Goal: Information Seeking & Learning: Find specific page/section

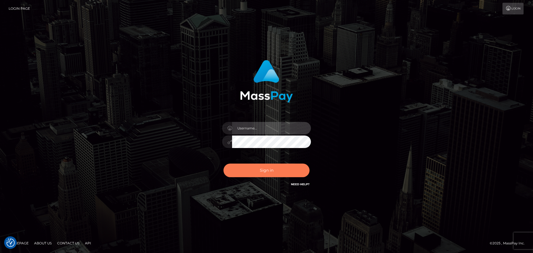
type input "constantin.mp"
click at [273, 170] on button "Sign in" at bounding box center [267, 171] width 86 height 14
type input "constantin.mp"
click at [273, 167] on button "Sign in" at bounding box center [267, 171] width 86 height 14
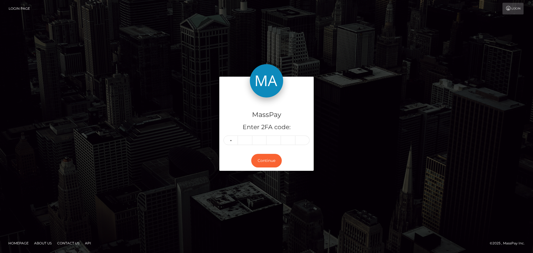
type input "2"
type input "6"
type input "7"
type input "6"
type input "5"
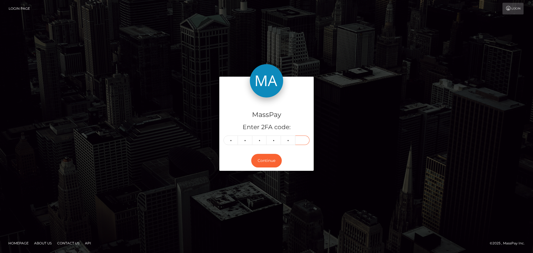
type input "4"
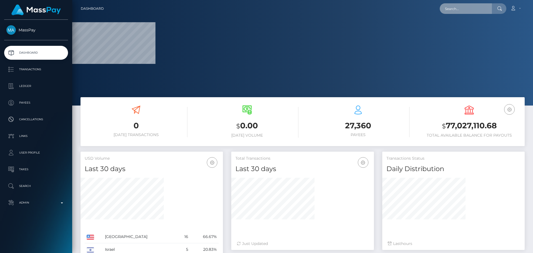
click at [478, 5] on input "text" at bounding box center [466, 8] width 52 height 11
paste input "bub7lq0e3ple28qd8pfk8f7l"
type input "bub7lq0e3ple28qd8pfk8f7l"
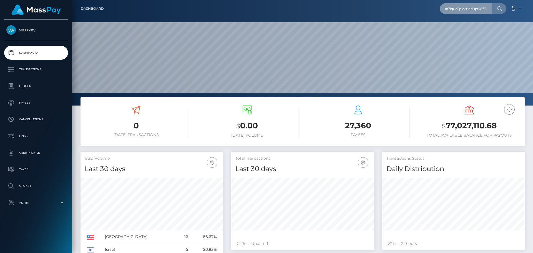
scroll to position [99, 143]
click at [473, 8] on input "bub7lq0e3ple28qd8pfk8f7l" at bounding box center [466, 8] width 52 height 11
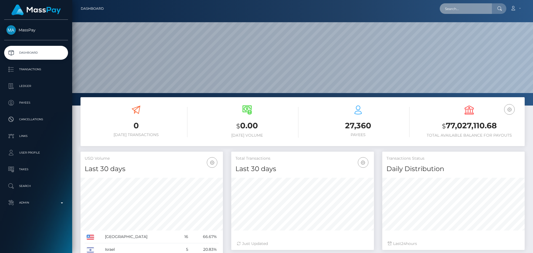
paste input "bub7lq0e3ple28qd8pfk8f7l"
type input "bub7lq0e3ple28qd8pfk8f7l"
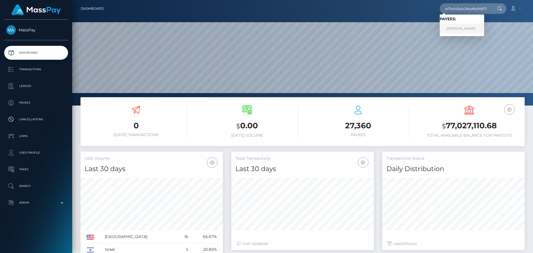
scroll to position [0, 0]
click at [464, 28] on link "JESUS R VARGAS" at bounding box center [462, 29] width 44 height 10
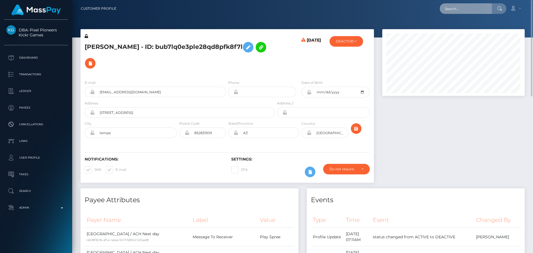
click at [453, 8] on input "text" at bounding box center [466, 8] width 52 height 11
paste input "poact_A7kP82kDyUhX"
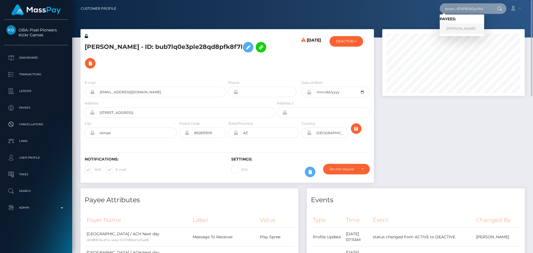
type input "poact_A7kP82kDyUhX"
click at [454, 28] on link "MOSES ALAKA" at bounding box center [462, 29] width 44 height 10
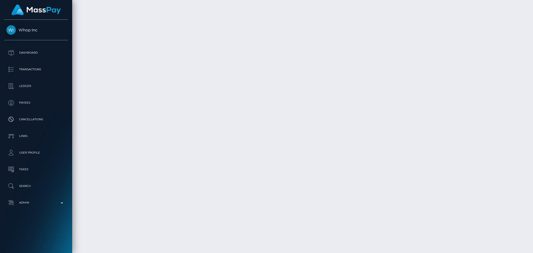
scroll to position [2524, 0]
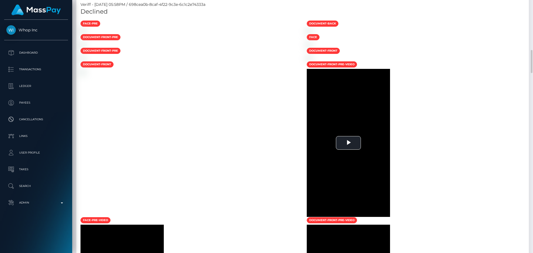
click at [235, 28] on div "face-pre" at bounding box center [189, 24] width 226 height 8
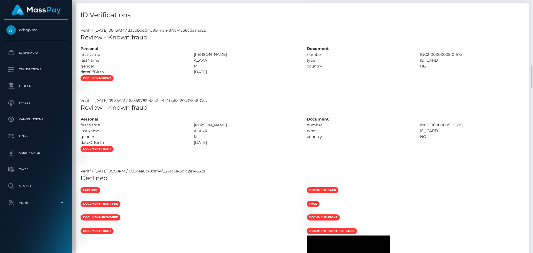
scroll to position [357, 0]
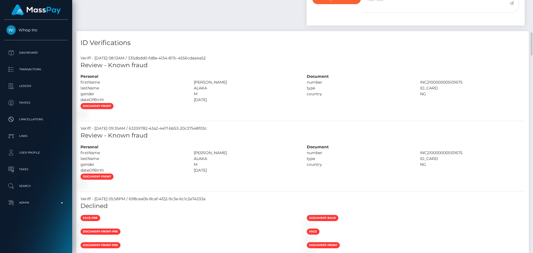
click at [238, 116] on div at bounding box center [189, 114] width 226 height 6
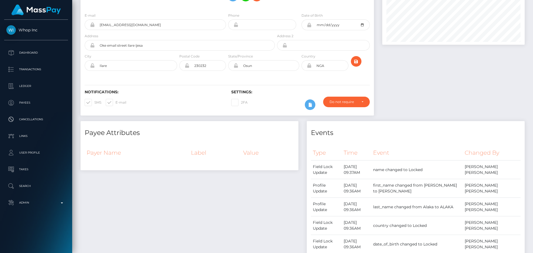
scroll to position [0, 0]
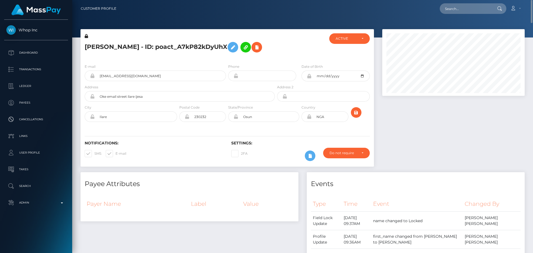
click at [255, 126] on div "E-mail deboraholonisakin17@gmail.com Phone City" at bounding box center [228, 93] width 294 height 68
click at [242, 127] on div "E-mail deboraholonisakin17@gmail.com Phone City" at bounding box center [228, 93] width 294 height 68
click at [474, 9] on input "text" at bounding box center [466, 8] width 52 height 11
paste input "poact_9K9iYzUPuKrp"
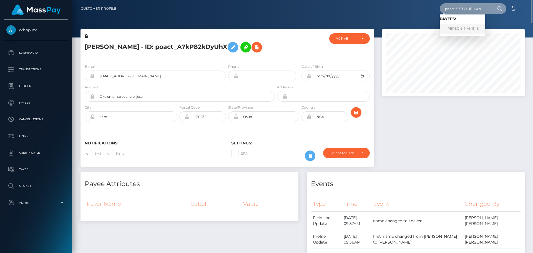
type input "poact_9K9iYzUPuKrp"
click at [452, 28] on link "Maheswaran E" at bounding box center [463, 29] width 46 height 10
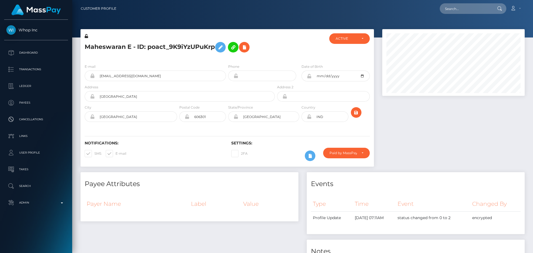
scroll to position [67, 143]
click at [228, 58] on div "Maheswaran E - ID: poact_9K9iYzUPuKrp" at bounding box center [179, 46] width 196 height 26
click at [227, 58] on div "Maheswaran E - ID: poact_9K9iYzUPuKrp" at bounding box center [179, 46] width 196 height 26
click at [228, 125] on div "E-mail [EMAIL_ADDRESS][DOMAIN_NAME] Phone Date of Birth" at bounding box center [228, 93] width 294 height 68
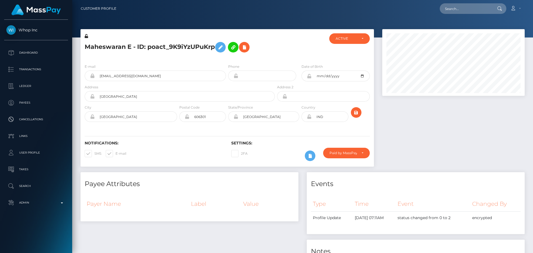
click at [228, 125] on div "E-mail [EMAIL_ADDRESS][DOMAIN_NAME] Phone Date of Birth" at bounding box center [228, 93] width 294 height 68
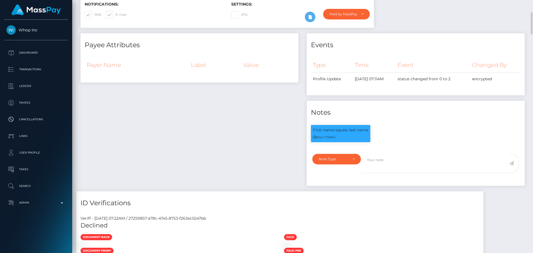
click at [228, 125] on div "Payee Attributes Payer Name Label Value" at bounding box center [189, 112] width 226 height 158
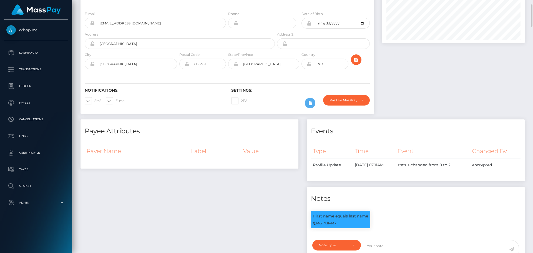
scroll to position [0, 0]
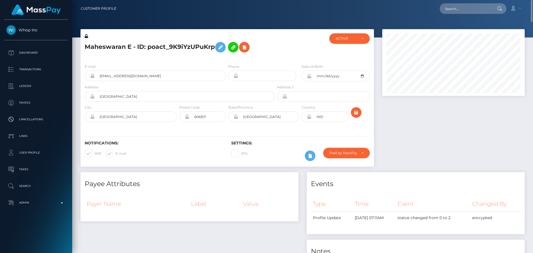
click at [208, 145] on h6 "Notifications:" at bounding box center [154, 143] width 138 height 5
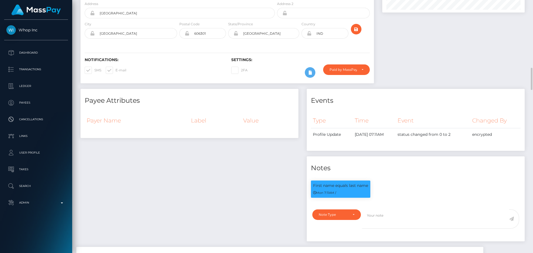
scroll to position [139, 0]
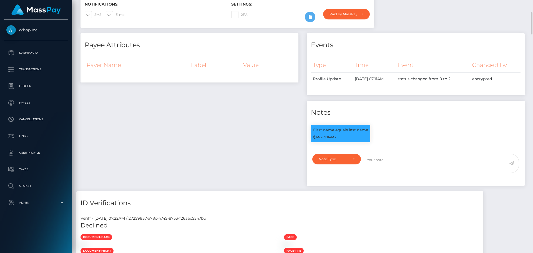
click at [225, 132] on div "Payee Attributes Payer Name Label Value" at bounding box center [189, 112] width 226 height 158
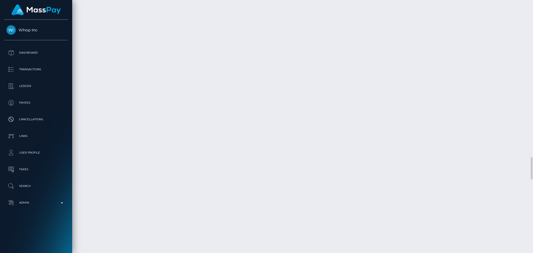
scroll to position [1778, 0]
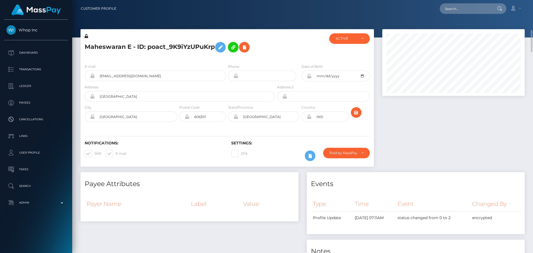
scroll to position [56, 0]
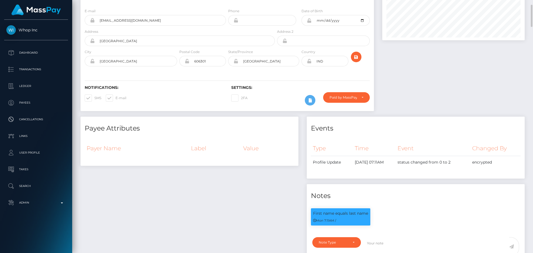
click at [269, 126] on h4 "Payee Attributes" at bounding box center [190, 129] width 210 height 10
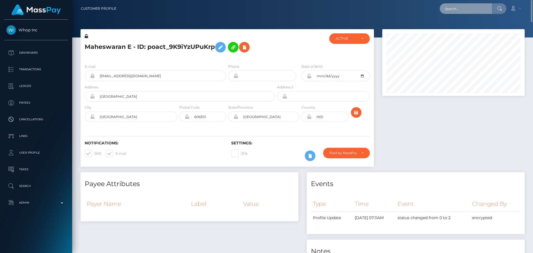
click at [454, 8] on input "text" at bounding box center [466, 8] width 52 height 11
paste input "[DOMAIN_NAME][EMAIL_ADDRESS][DOMAIN_NAME]"
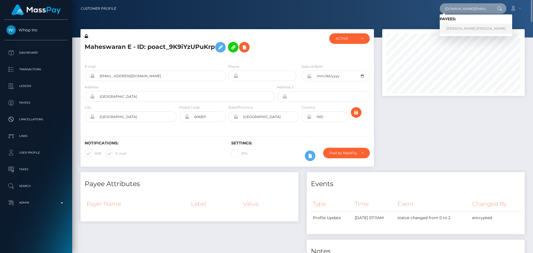
type input "[DOMAIN_NAME][EMAIL_ADDRESS][DOMAIN_NAME]"
click at [460, 24] on link "FAUSTO VAIHERE MANUERA HENERE REID-AMARU" at bounding box center [476, 29] width 73 height 10
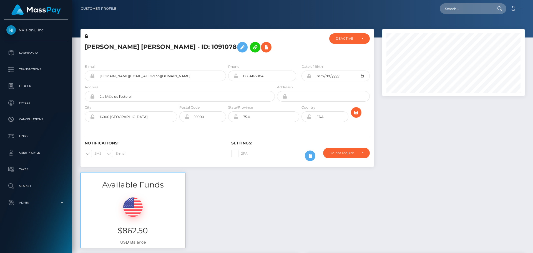
scroll to position [67, 143]
click at [257, 50] on h5 "[PERSON_NAME] [PERSON_NAME] - ID: 1091078" at bounding box center [178, 47] width 187 height 16
click at [227, 59] on div "[PERSON_NAME] [PERSON_NAME] - ID: 1091078" at bounding box center [179, 46] width 196 height 26
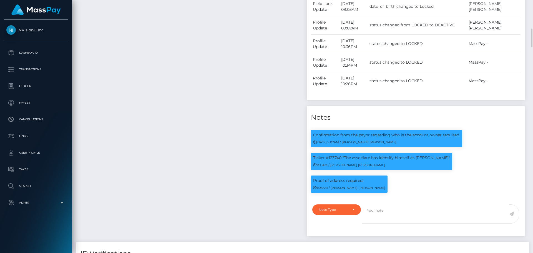
scroll to position [444, 0]
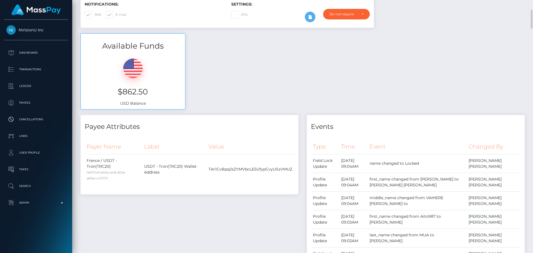
scroll to position [0, 0]
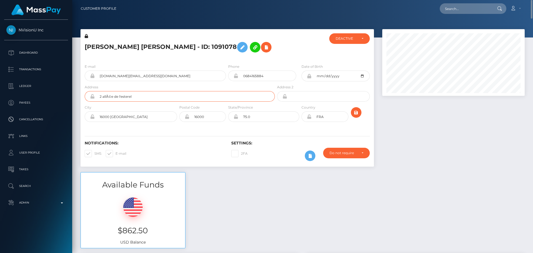
click at [144, 102] on input "2 allÃ©e de l'esterel" at bounding box center [185, 96] width 180 height 11
paste input "[STREET_ADDRESS][PERSON_NAME]"
type input "[STREET_ADDRESS][PERSON_NAME]"
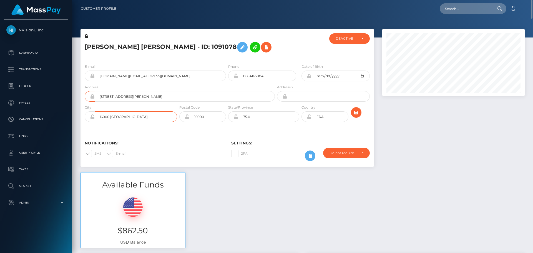
click at [146, 122] on input "16000 AngoulÃªme" at bounding box center [136, 116] width 83 height 11
paste input "Kédange-sur-Canner"
type input "Kédange-sur-Canner"
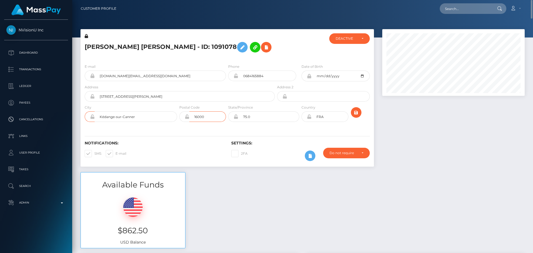
click at [207, 122] on input "16000" at bounding box center [207, 116] width 37 height 11
paste input "5792"
type input "57920"
click at [195, 146] on div "Notifications: SMS E-mail Settings: 2FA" at bounding box center [228, 147] width 294 height 39
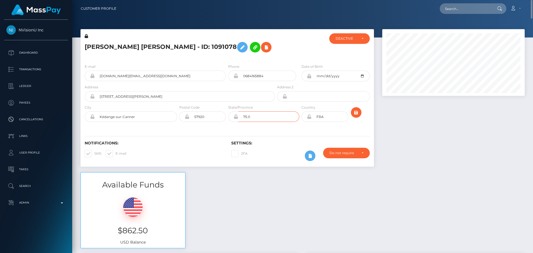
click at [260, 122] on input "75.0" at bounding box center [268, 116] width 61 height 11
paste input "Moselle"
type input "Moselle"
click at [213, 137] on div "Notifications: SMS E-mail Settings: 2FA" at bounding box center [228, 147] width 294 height 39
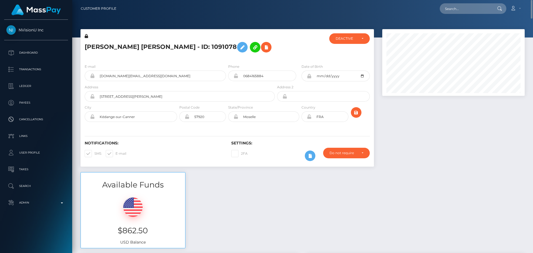
click at [284, 154] on div "Settings: 2FA Require ID/Selfie Verification" at bounding box center [300, 152] width 147 height 23
click at [263, 51] on icon at bounding box center [266, 47] width 7 height 7
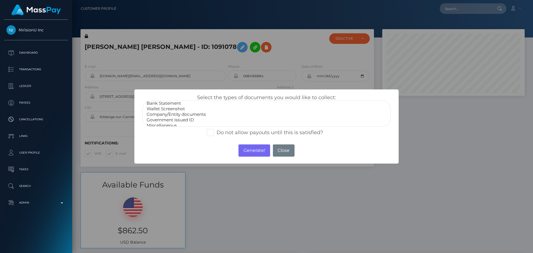
scroll to position [11, 0]
select select "Miscellaneous"
click at [162, 122] on option "Miscellaneous" at bounding box center [266, 122] width 241 height 6
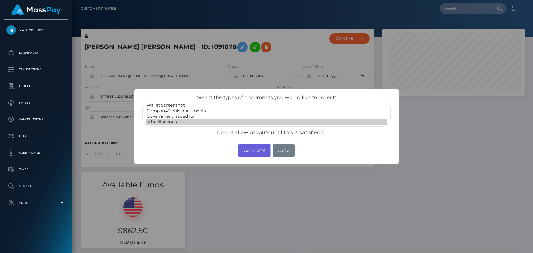
click at [253, 153] on button "Generate!" at bounding box center [254, 150] width 31 height 12
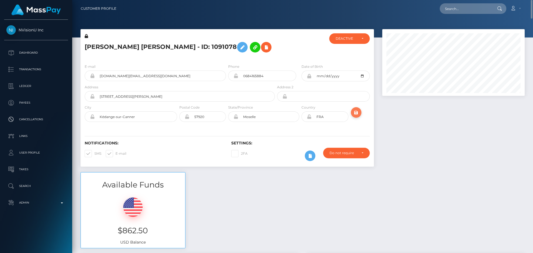
click at [359, 116] on icon "submit" at bounding box center [356, 112] width 7 height 7
drag, startPoint x: 309, startPoint y: 127, endPoint x: 533, endPoint y: 160, distance: 226.1
click at [309, 119] on icon at bounding box center [309, 116] width 5 height 4
drag, startPoint x: 433, startPoint y: 165, endPoint x: 423, endPoint y: 158, distance: 12.6
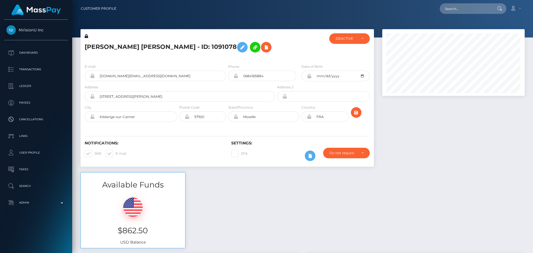
click at [433, 165] on div at bounding box center [453, 100] width 151 height 143
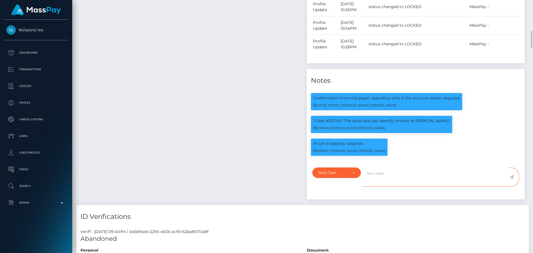
click at [399, 187] on textarea at bounding box center [435, 177] width 147 height 19
paste textarea "Address updated as per the provided proof."
type textarea "Address updated as per the provided proof."
click at [356, 178] on div "Note Type" at bounding box center [337, 173] width 49 height 11
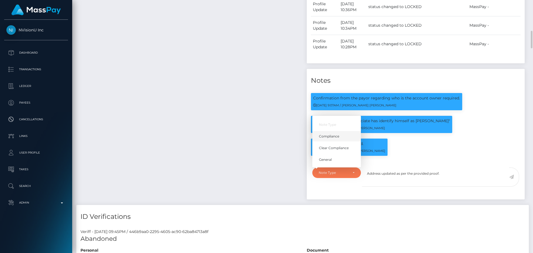
click at [337, 139] on span "Compliance" at bounding box center [329, 136] width 20 height 5
select select "COMPLIANCE"
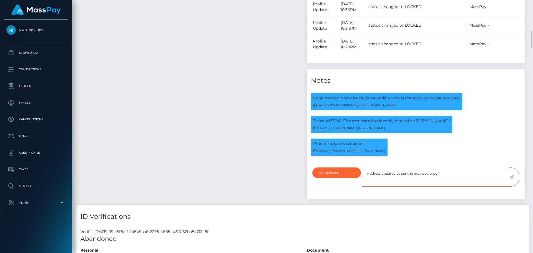
click at [451, 187] on textarea "Address updated as per the provided proof." at bounding box center [435, 177] width 147 height 19
click at [513, 179] on icon at bounding box center [511, 177] width 5 height 4
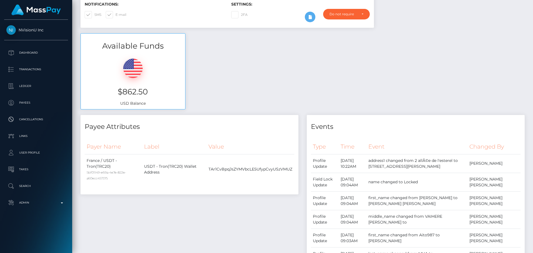
scroll to position [0, 0]
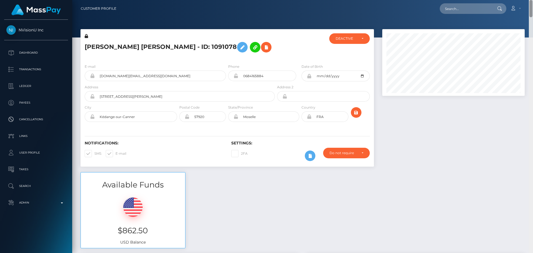
drag, startPoint x: 532, startPoint y: 177, endPoint x: 525, endPoint y: 0, distance: 176.5
click at [525, 0] on div "Customer Profile Loading... Loading..." at bounding box center [302, 126] width 461 height 253
click at [336, 43] on div "DEACTIVE" at bounding box center [349, 38] width 41 height 11
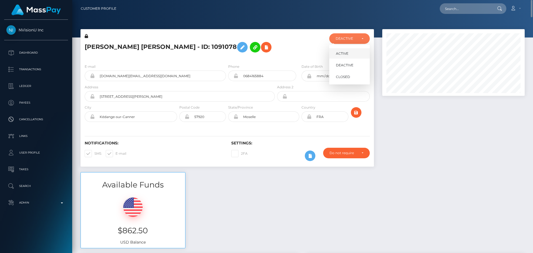
click at [339, 51] on span "ACTIVE" at bounding box center [342, 53] width 13 height 5
select select "ACTIVE"
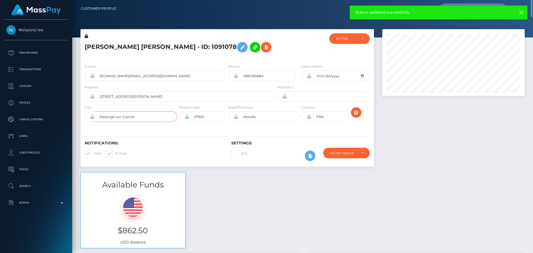
click at [104, 122] on input "Kédange-sur-Canner" at bounding box center [136, 116] width 83 height 11
type input "Kedange-sur-Canner"
click at [358, 116] on icon "submit" at bounding box center [356, 112] width 7 height 7
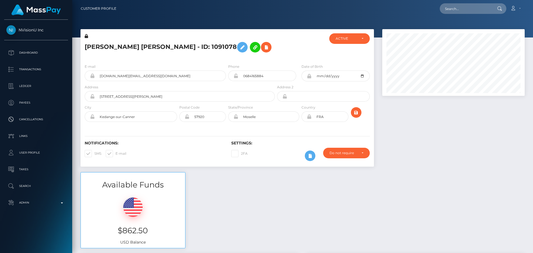
scroll to position [67, 143]
click at [159, 43] on h5 "[PERSON_NAME] [PERSON_NAME] - ID: 1091078" at bounding box center [178, 47] width 187 height 16
copy h5 "[PERSON_NAME] [PERSON_NAME] - ID: 1091078"
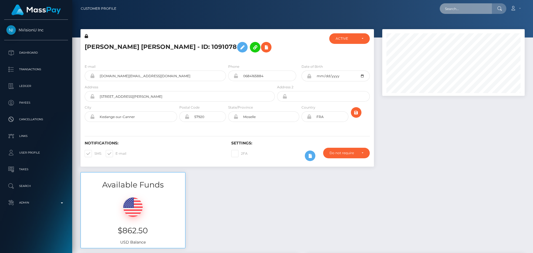
click at [466, 8] on input "text" at bounding box center [466, 8] width 52 height 11
paste input "poact_KTDZId4OhfYr"
type input "poact_KTDZId4OhfYr"
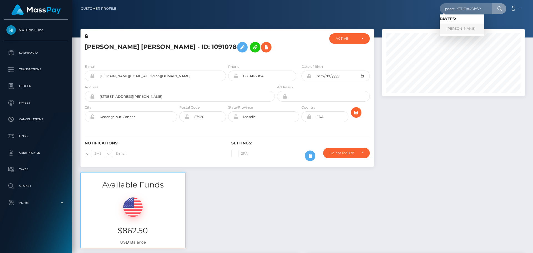
click at [468, 26] on link "Abel Debbarma" at bounding box center [462, 29] width 44 height 10
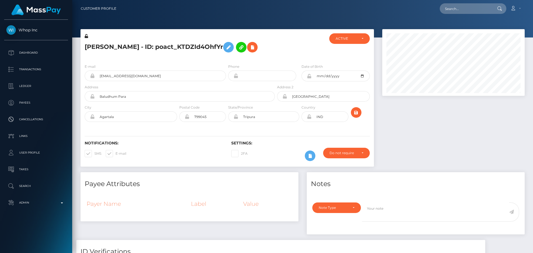
scroll to position [67, 143]
click at [291, 49] on div at bounding box center [300, 46] width 49 height 26
click at [286, 54] on div at bounding box center [300, 46] width 49 height 26
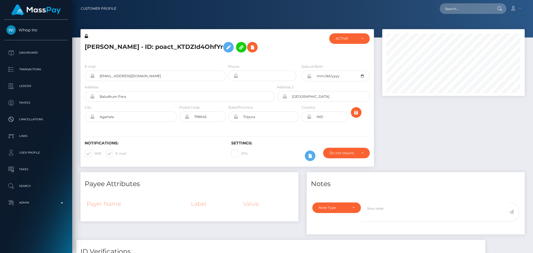
click at [286, 54] on div at bounding box center [300, 46] width 49 height 26
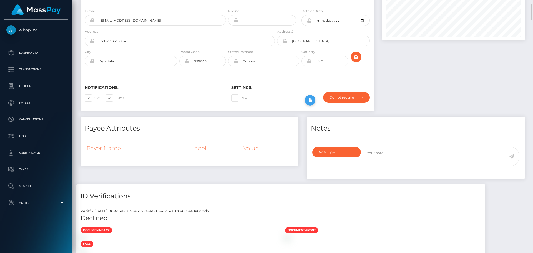
click at [310, 101] on icon at bounding box center [310, 100] width 7 height 7
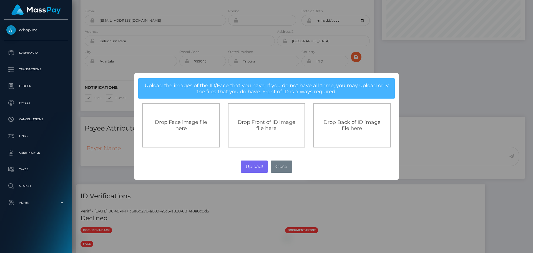
click at [273, 115] on div "Drop Front of ID image file here" at bounding box center [266, 125] width 77 height 44
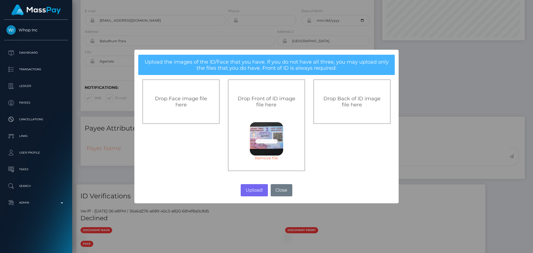
click at [333, 104] on div "Drop Back of ID image file here" at bounding box center [352, 102] width 65 height 12
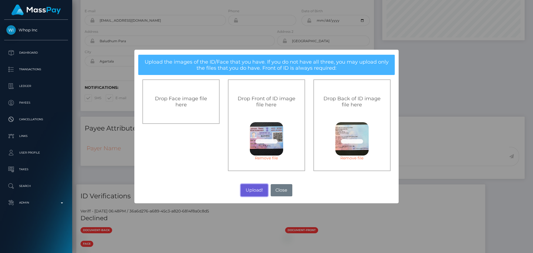
click at [256, 189] on button "Upload!" at bounding box center [254, 190] width 27 height 12
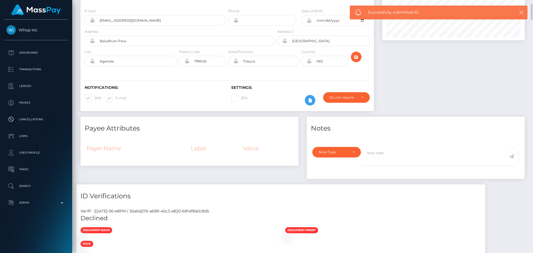
scroll to position [0, 0]
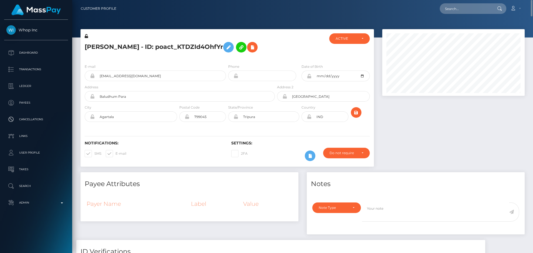
click at [282, 145] on h6 "Settings:" at bounding box center [300, 143] width 138 height 5
click at [356, 113] on icon "submit" at bounding box center [356, 112] width 7 height 7
click at [271, 136] on div "Notifications: SMS E-mail Settings: 2FA" at bounding box center [228, 147] width 294 height 39
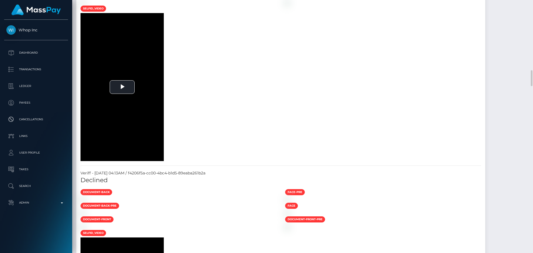
scroll to position [1139, 0]
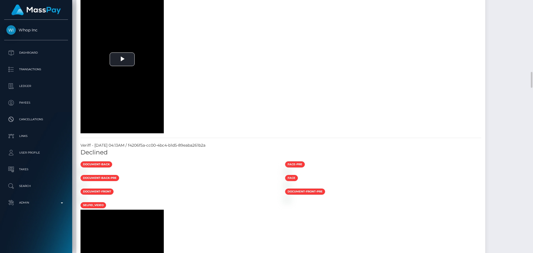
drag, startPoint x: 82, startPoint y: 33, endPoint x: 146, endPoint y: 34, distance: 64.2
copy h5 "Review - Known fraud"
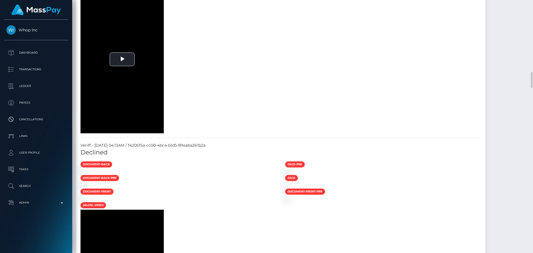
copy h5 "Review - Known fraud"
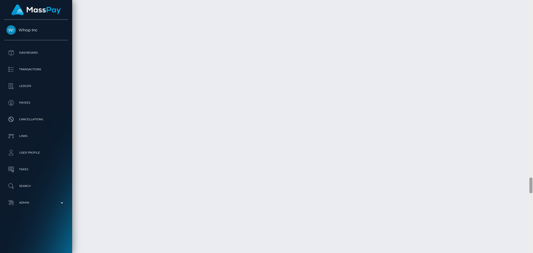
scroll to position [2695, 0]
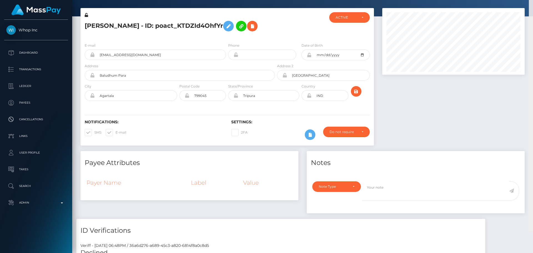
scroll to position [0, 0]
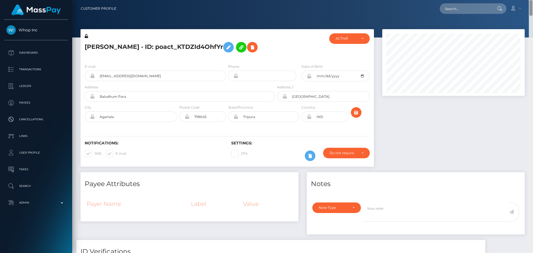
drag, startPoint x: 531, startPoint y: 153, endPoint x: 537, endPoint y: -1, distance: 154.0
click at [533, 0] on html "Whop Inc Dashboard Transactions Ledger Payees Cancellations Links" at bounding box center [266, 126] width 533 height 253
click at [253, 48] on icon at bounding box center [252, 47] width 7 height 7
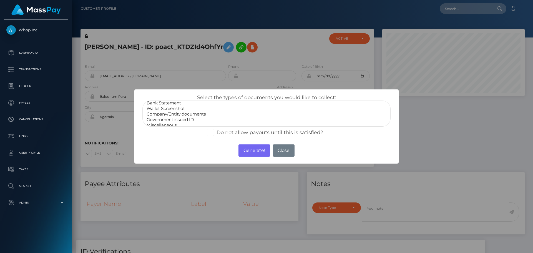
scroll to position [11, 0]
select select "Government issued ID"
click at [174, 117] on option "Government issued ID" at bounding box center [266, 117] width 241 height 6
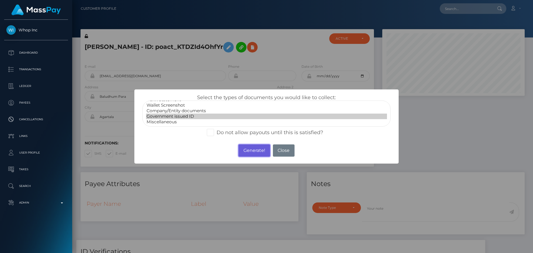
click at [253, 151] on button "Generate!" at bounding box center [254, 150] width 31 height 12
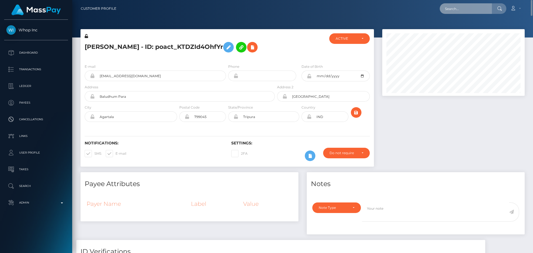
click at [472, 7] on input "text" at bounding box center [466, 8] width 52 height 11
paste input "poact_TUinOhHNaJoM"
type input "poact_TUinOhHNaJoM"
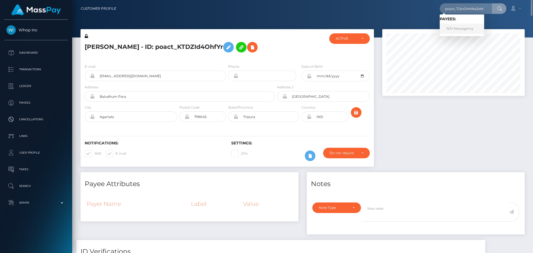
click at [458, 28] on link "NJV Newsgency" at bounding box center [462, 29] width 44 height 10
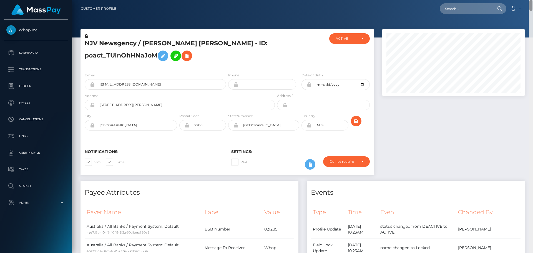
drag, startPoint x: 531, startPoint y: 218, endPoint x: 522, endPoint y: -1, distance: 219.9
click at [522, 0] on html "Whop Inc Dashboard Transactions Ledger Payees Cancellations Links" at bounding box center [266, 126] width 533 height 253
click at [190, 56] on icon at bounding box center [187, 56] width 7 height 7
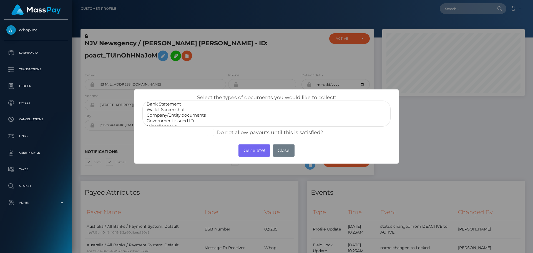
scroll to position [11, 0]
select select "Government issued ID"
click at [178, 116] on option "Government issued ID" at bounding box center [266, 117] width 241 height 6
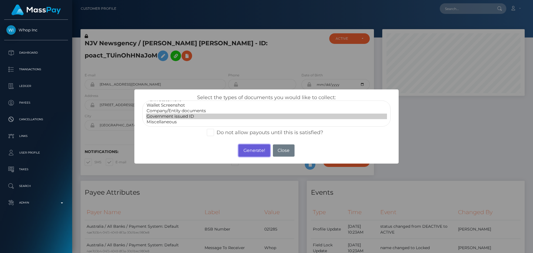
click at [260, 155] on button "Generate!" at bounding box center [254, 150] width 31 height 12
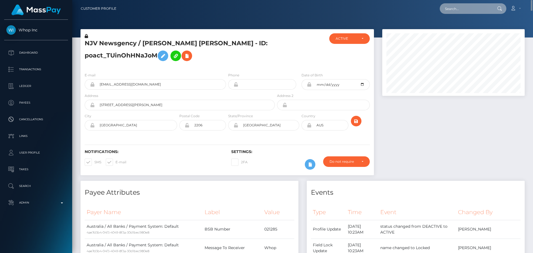
click at [468, 7] on input "text" at bounding box center [466, 8] width 52 height 11
paste input "[EMAIL_ADDRESS][DOMAIN_NAME]"
type input "[EMAIL_ADDRESS][DOMAIN_NAME]"
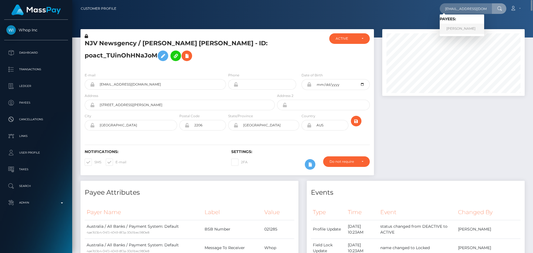
click at [460, 29] on link "NORAH NDINDA KYALO" at bounding box center [462, 29] width 44 height 10
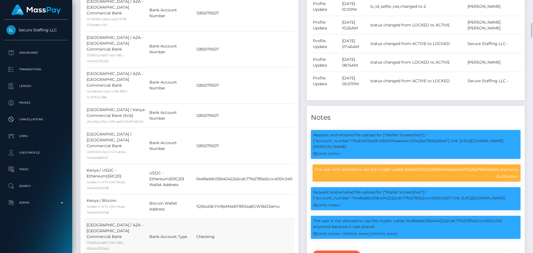
scroll to position [528, 0]
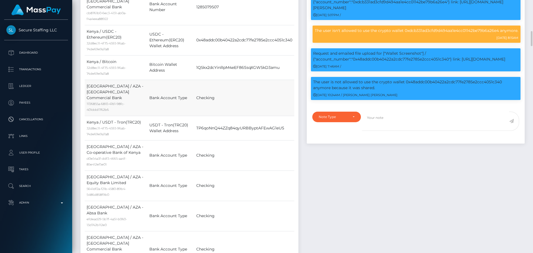
click at [266, 89] on td "Checking" at bounding box center [244, 98] width 100 height 36
click at [273, 89] on td "Checking" at bounding box center [244, 98] width 100 height 36
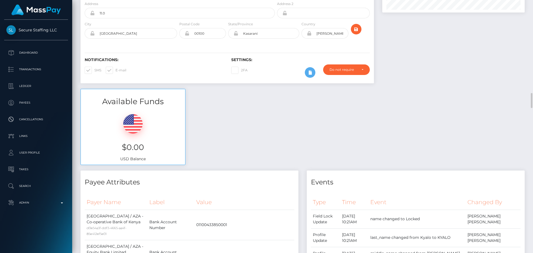
scroll to position [0, 0]
